Goal: Transaction & Acquisition: Purchase product/service

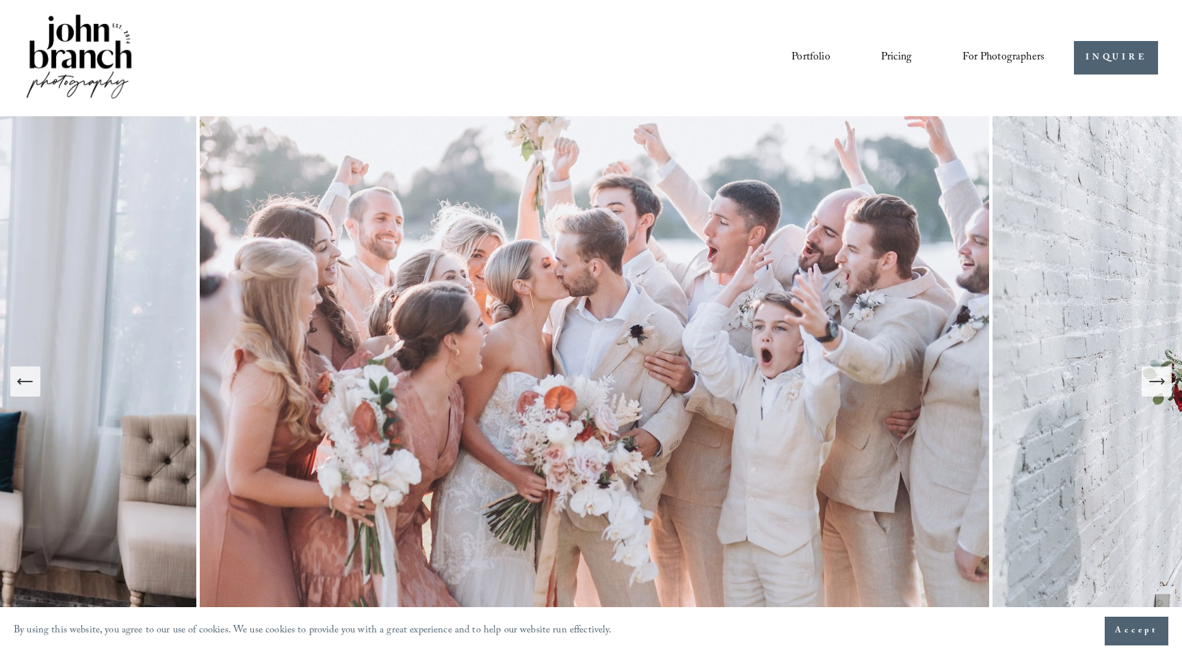
click at [902, 55] on link "Pricing" at bounding box center [896, 58] width 31 height 23
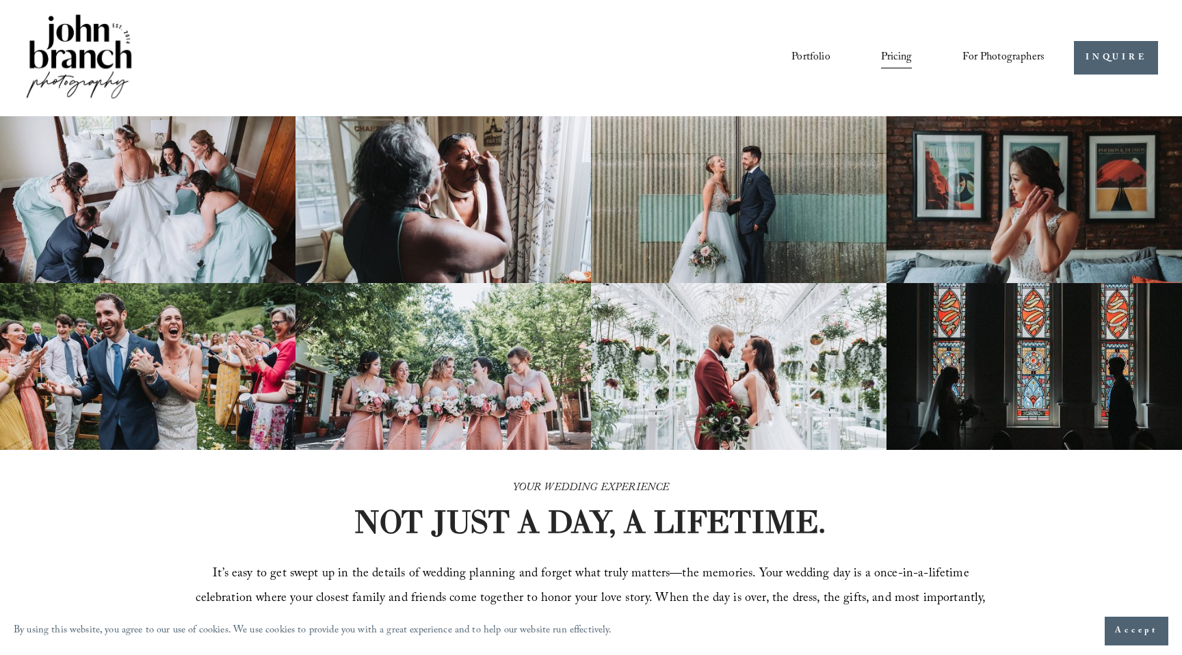
click at [1122, 630] on span "Accept" at bounding box center [1136, 632] width 43 height 14
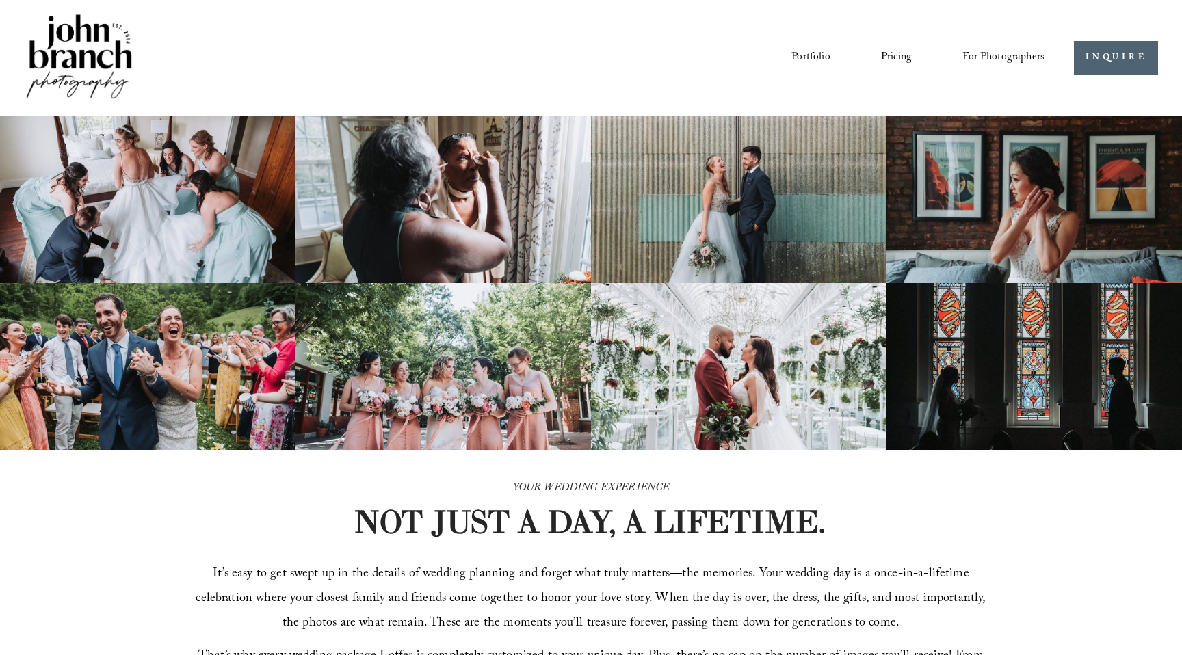
click at [0, 0] on span "Presets" at bounding box center [0, 0] width 0 height 0
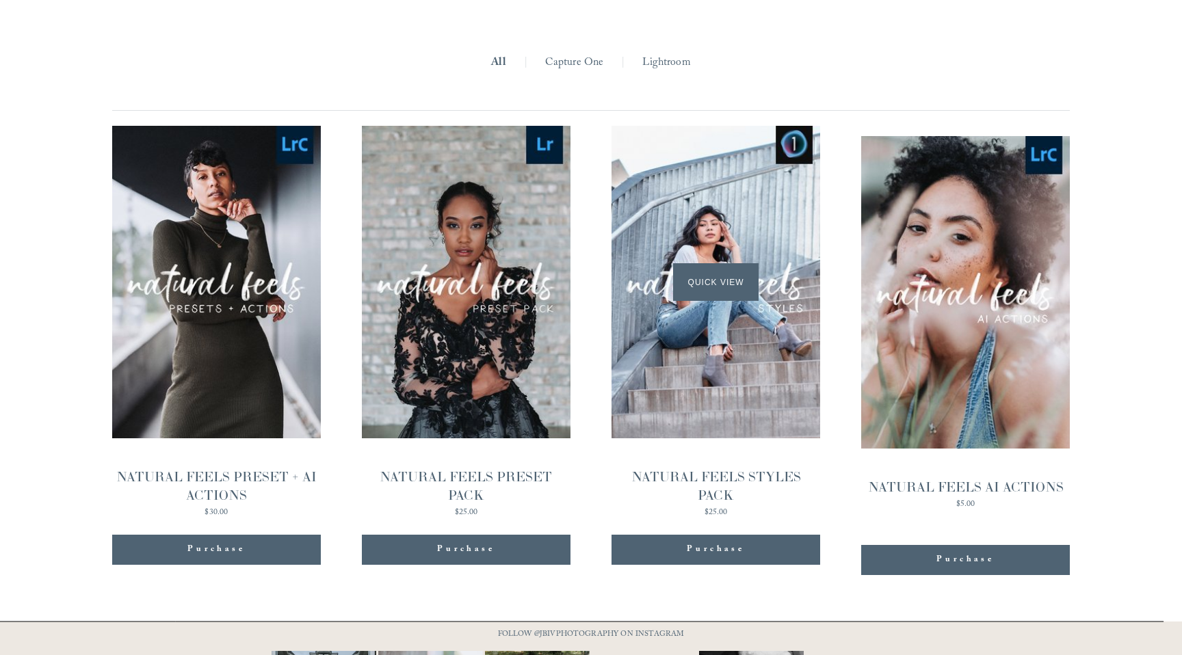
scroll to position [1328, 0]
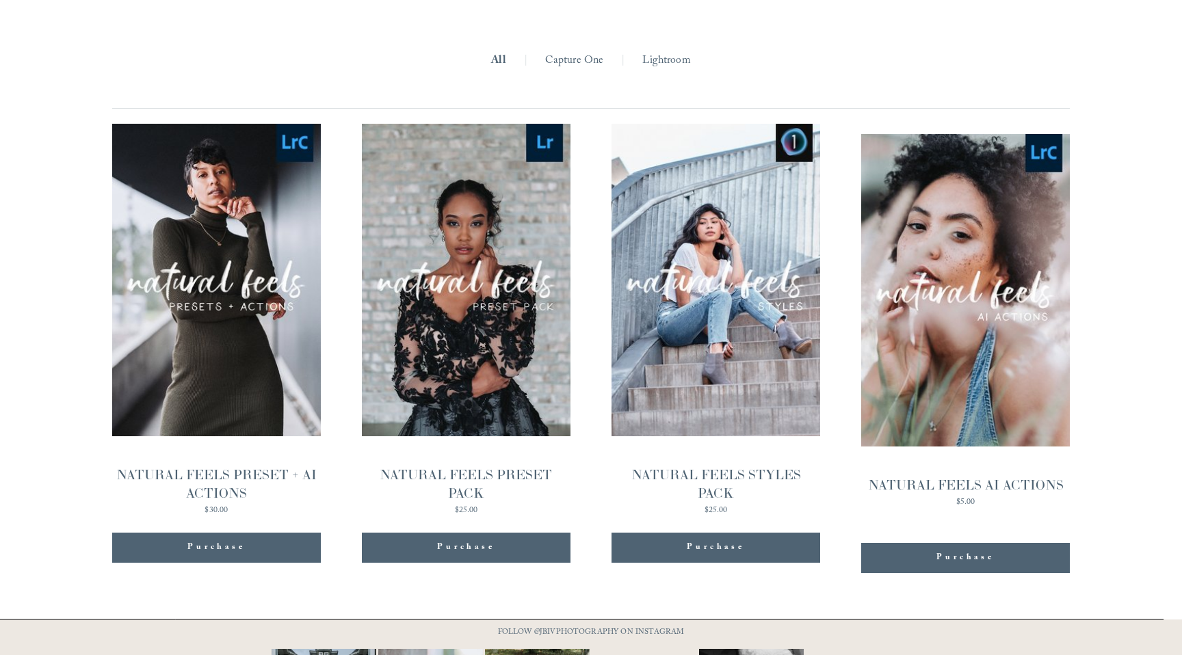
click at [678, 75] on ul "All | Capture One | Lightroom |" at bounding box center [591, 61] width 958 height 95
click at [662, 64] on link "Lightroom" at bounding box center [666, 61] width 48 height 21
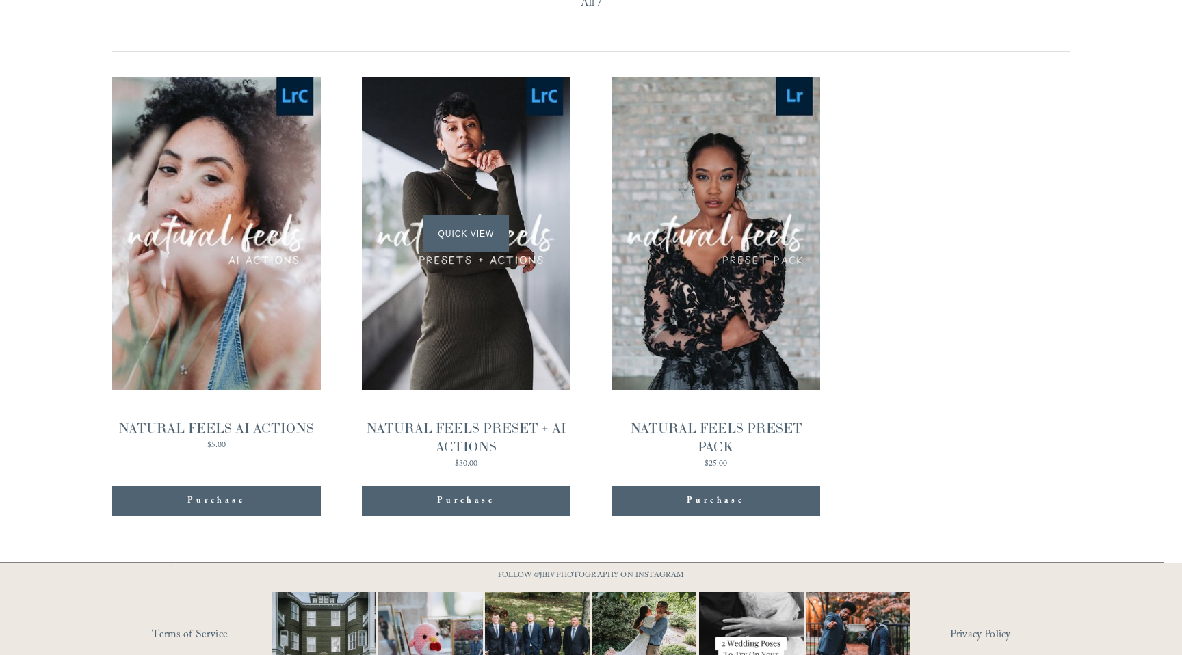
scroll to position [1334, 0]
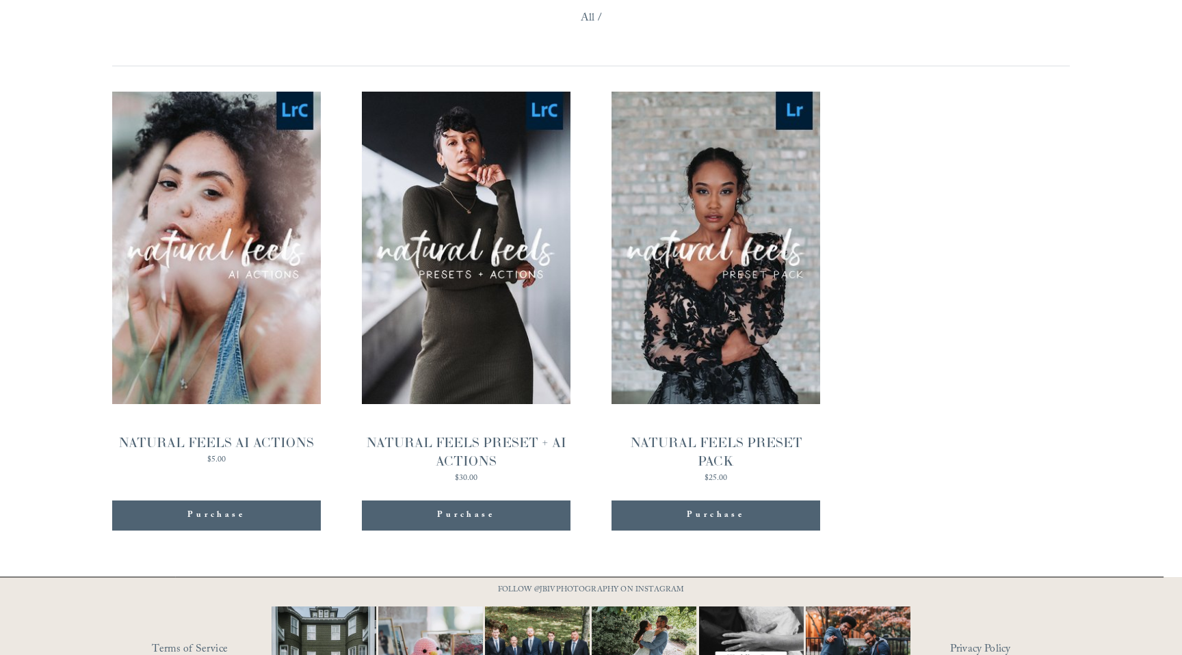
click at [265, 444] on div "NATURAL FEELS AI ACTIONS" at bounding box center [216, 443] width 196 height 18
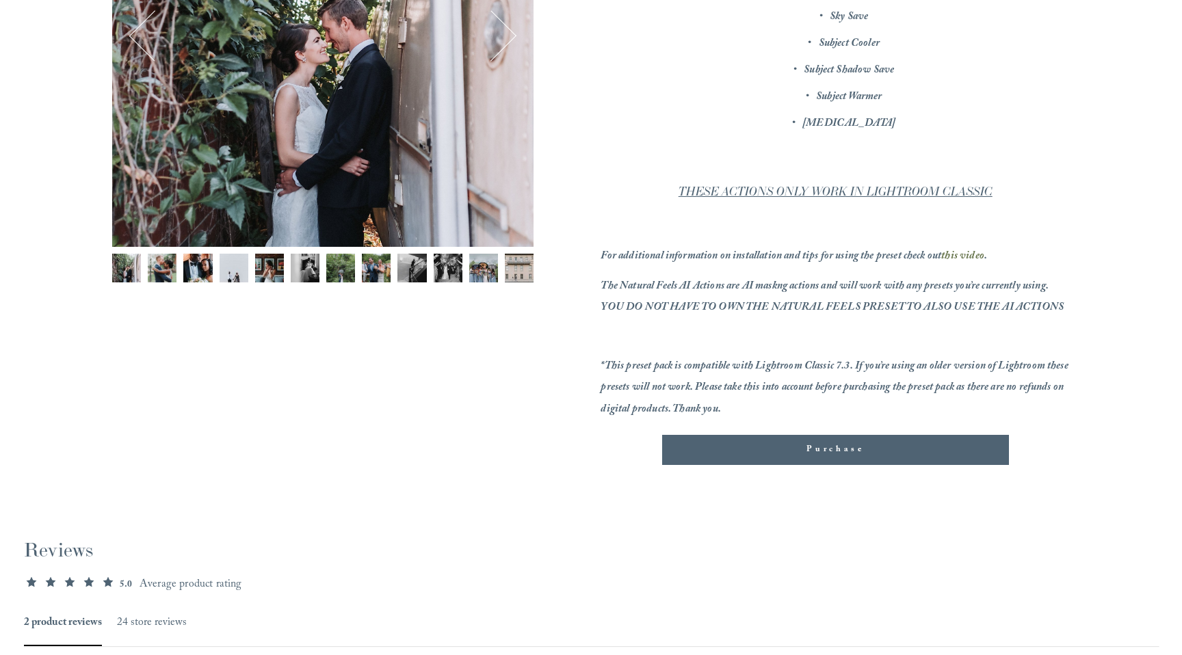
scroll to position [365, 0]
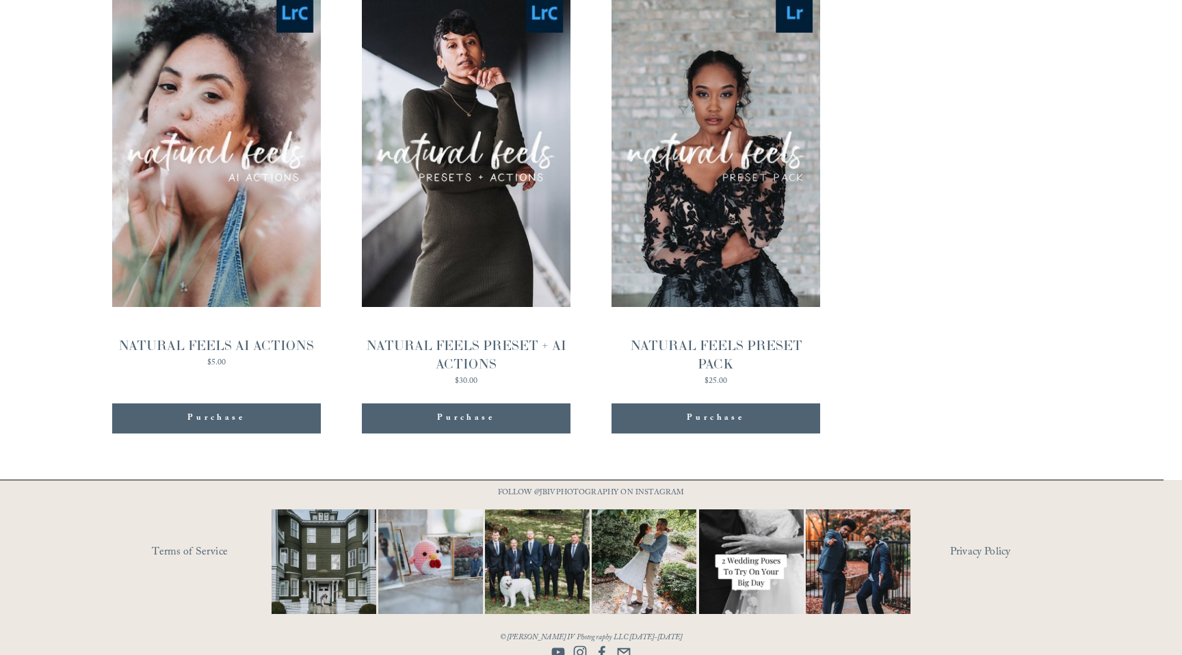
scroll to position [1432, 0]
click at [265, 252] on div "Quick View" at bounding box center [216, 150] width 209 height 313
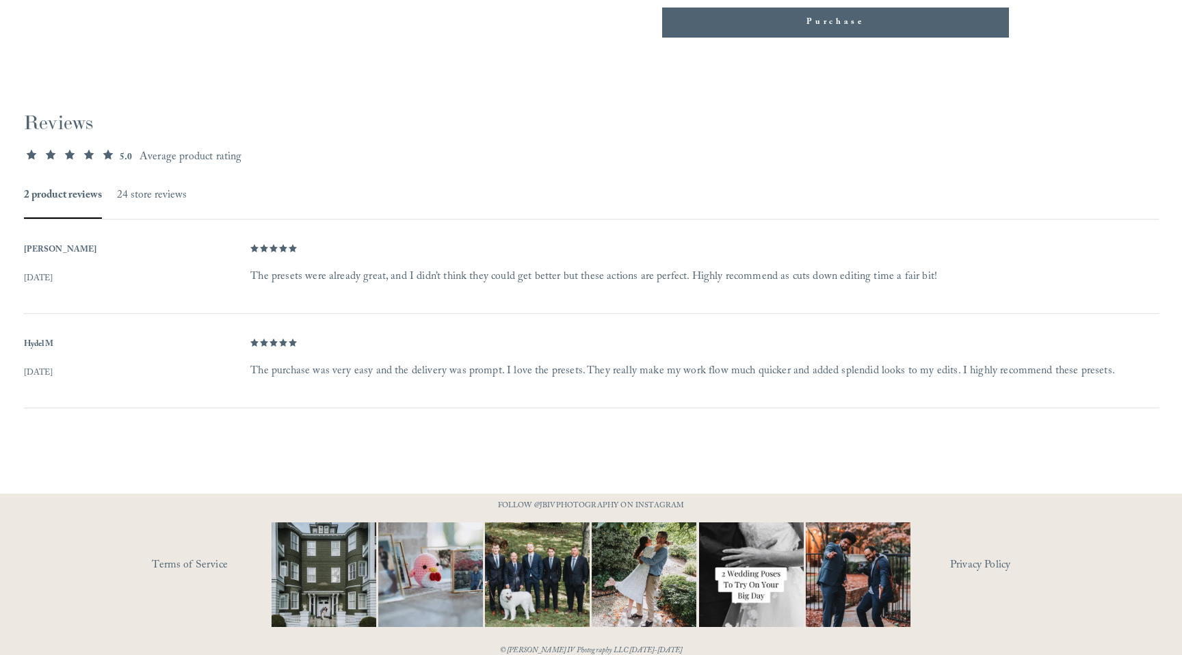
scroll to position [815, 0]
